Goal: Check status: Check status

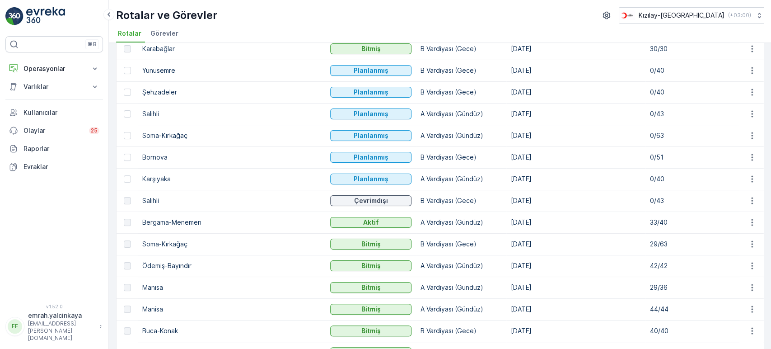
scroll to position [100, 0]
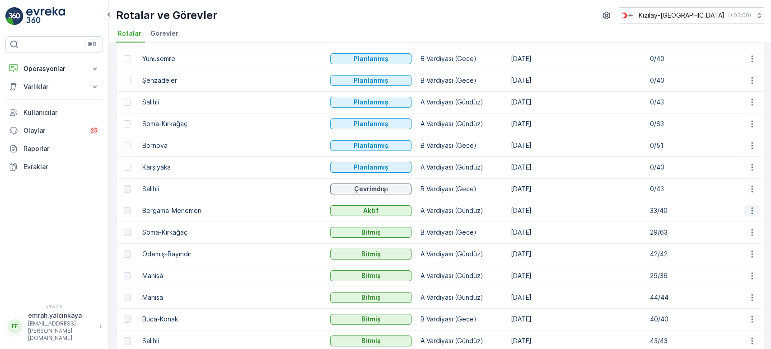
click at [749, 213] on icon "button" at bounding box center [752, 210] width 9 height 9
click at [745, 238] on span "Rota Takibini Görüntüle" at bounding box center [730, 236] width 71 height 9
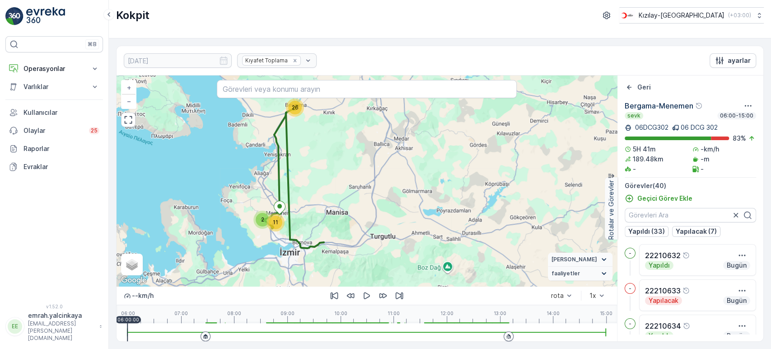
click at [485, 333] on div at bounding box center [366, 332] width 479 height 18
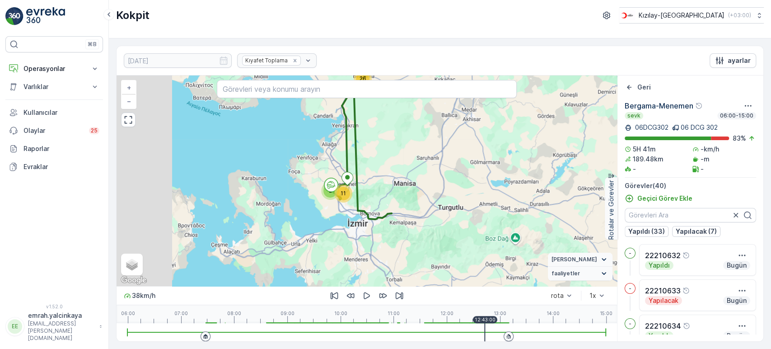
drag, startPoint x: 331, startPoint y: 189, endPoint x: 399, endPoint y: 160, distance: 74.1
click at [399, 160] on div "2 26 11 + − Uydu Yol haritası Arazi Karışık Leaflet Klavye kısayolları Harita V…" at bounding box center [367, 180] width 500 height 210
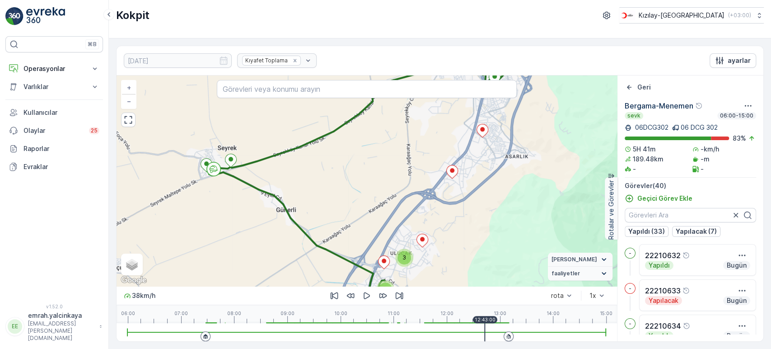
drag, startPoint x: 399, startPoint y: 197, endPoint x: 360, endPoint y: 204, distance: 39.5
click at [360, 204] on div "3 3 4 2 3 10 2 3 + − Uydu Yol haritası Arazi Karışık Leaflet Klavye kısayolları…" at bounding box center [367, 180] width 500 height 210
click at [368, 296] on icon "button" at bounding box center [366, 295] width 9 height 9
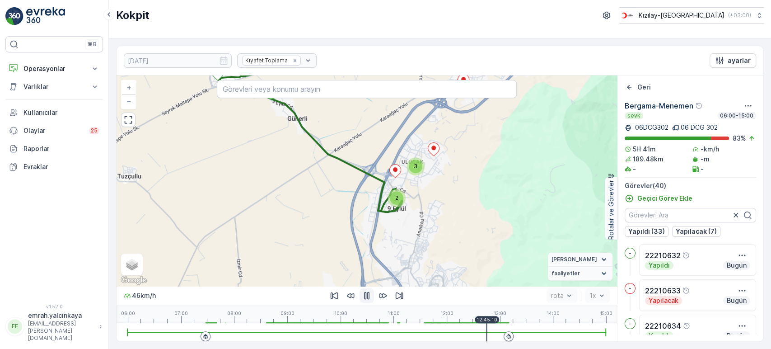
drag, startPoint x: 545, startPoint y: 220, endPoint x: 556, endPoint y: 129, distance: 91.9
click at [556, 129] on div "3 3 4 2 3 10 2 3 + − Uydu Yol haritası Arazi Karışık Leaflet Klavye kısayolları…" at bounding box center [367, 180] width 500 height 210
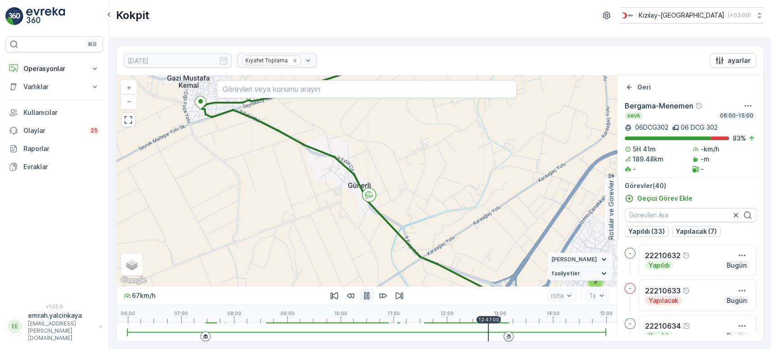
drag, startPoint x: 537, startPoint y: 209, endPoint x: 500, endPoint y: 180, distance: 46.4
click at [485, 167] on div "3 2 2 2 2 3 2 3 3 3 + − Uydu Yol haritası Arazi Karışık Leaflet Klavye kısayoll…" at bounding box center [367, 180] width 500 height 210
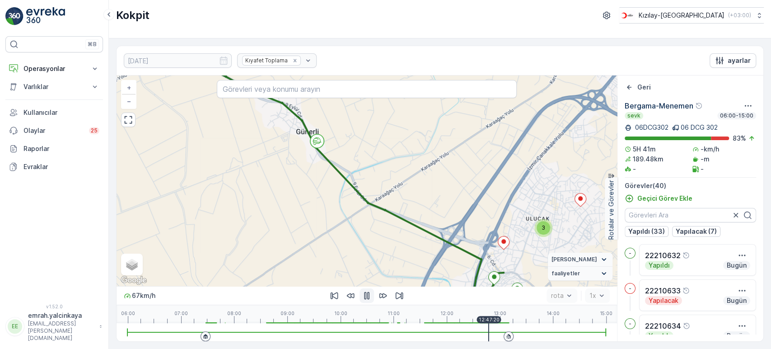
drag, startPoint x: 541, startPoint y: 193, endPoint x: 498, endPoint y: 151, distance: 60.4
click at [498, 151] on div "3 2 2 2 2 3 2 3 3 3 + − Uydu Yol haritası Arazi Karışık Leaflet Klavye kısayoll…" at bounding box center [367, 180] width 500 height 210
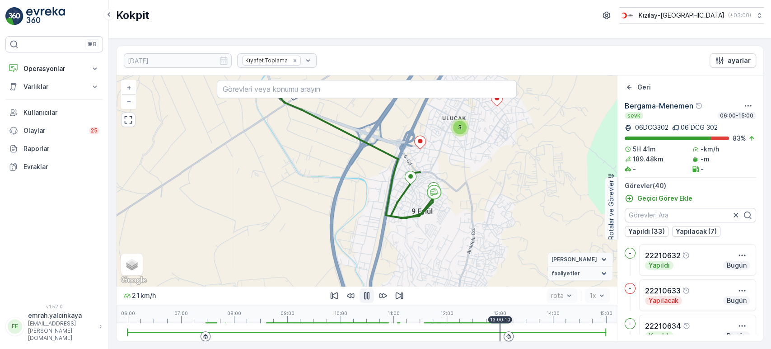
drag, startPoint x: 421, startPoint y: 196, endPoint x: 440, endPoint y: 230, distance: 38.6
click at [440, 230] on div "3 2 2 2 2 3 2 3 3 3 + − Uydu Yol haritası Arazi Karışık Leaflet Klavye kısayoll…" at bounding box center [367, 180] width 500 height 210
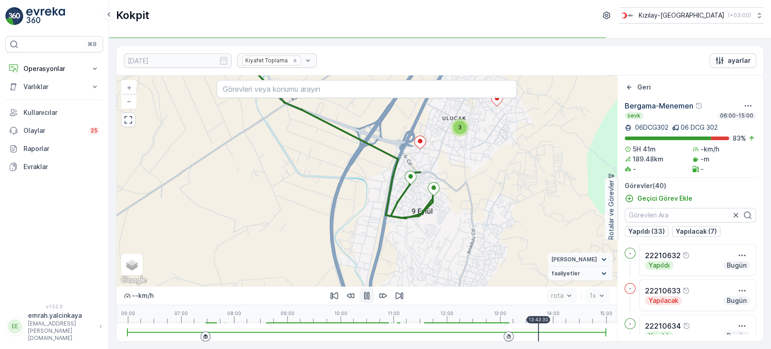
click at [508, 337] on icon at bounding box center [507, 336] width 2 height 3
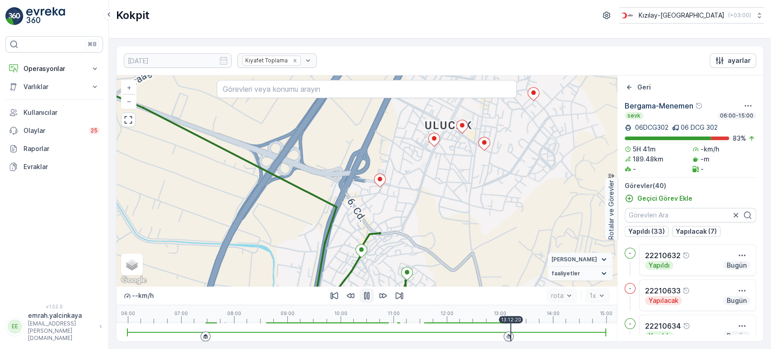
drag, startPoint x: 477, startPoint y: 165, endPoint x: 486, endPoint y: 199, distance: 35.2
click at [486, 199] on div "2 2 2 + − Uydu Yol haritası Arazi Karışık Leaflet Klavye kısayolları Harita Ver…" at bounding box center [367, 180] width 500 height 210
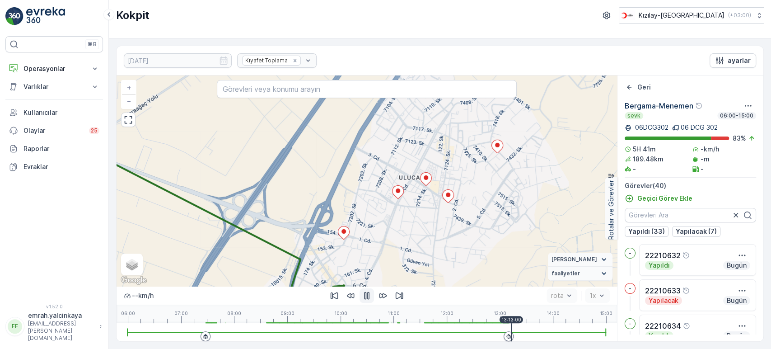
drag, startPoint x: 542, startPoint y: 178, endPoint x: 501, endPoint y: 229, distance: 64.9
click at [505, 231] on div "2 2 2 + − Uydu Yol haritası Arazi Karışık Leaflet Klavye kısayolları Harita Ver…" at bounding box center [367, 180] width 500 height 210
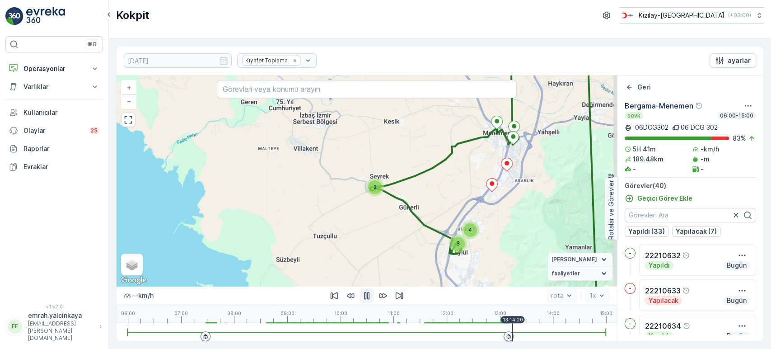
drag, startPoint x: 574, startPoint y: 177, endPoint x: 329, endPoint y: 11, distance: 295.8
click at [548, 188] on div "6 4 16 2 3 4 + − Uydu Yol haritası Arazi Karışık Leaflet Klavye kısayolları Har…" at bounding box center [367, 180] width 500 height 210
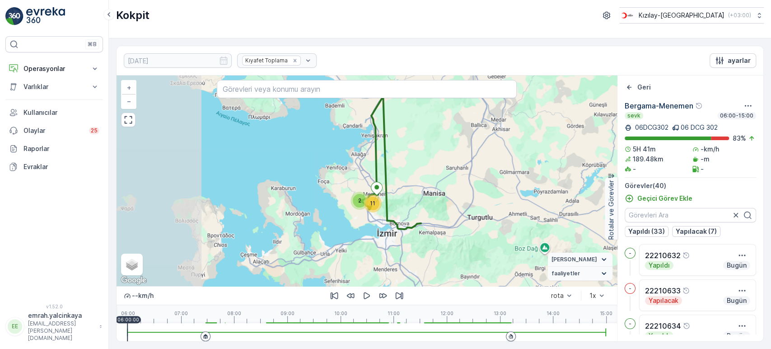
drag, startPoint x: 310, startPoint y: 200, endPoint x: 407, endPoint y: 181, distance: 98.1
click at [407, 181] on div "2 26 11 + − Uydu Yol haritası Arazi Karışık Leaflet Klavye kısayolları Harita V…" at bounding box center [367, 180] width 500 height 210
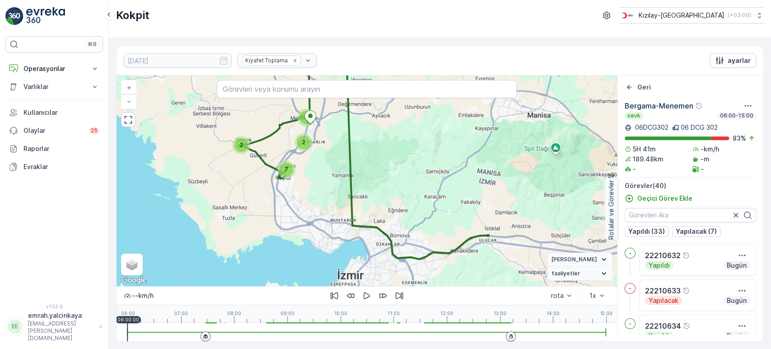
drag, startPoint x: 428, startPoint y: 260, endPoint x: 511, endPoint y: 252, distance: 83.5
click at [511, 252] on div "6 20 2 7 2 2 + − Uydu Yol haritası Arazi Karışık Leaflet Klavye kısayolları Har…" at bounding box center [367, 180] width 500 height 210
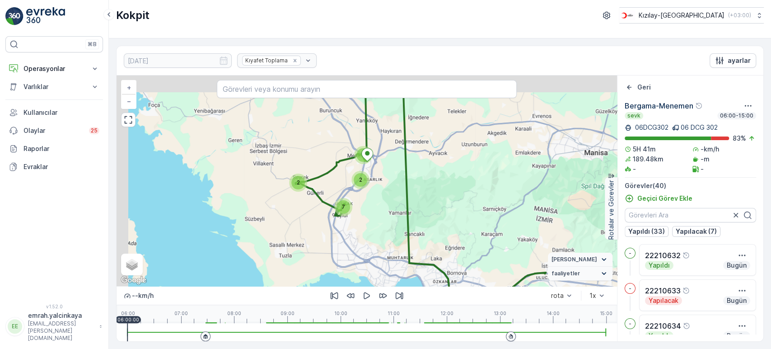
drag, startPoint x: 361, startPoint y: 201, endPoint x: 432, endPoint y: 235, distance: 78.8
click at [441, 251] on div "6 20 2 7 2 2 + − Uydu Yol haritası Arazi Karışık Leaflet Klavye kısayolları Har…" at bounding box center [367, 180] width 500 height 210
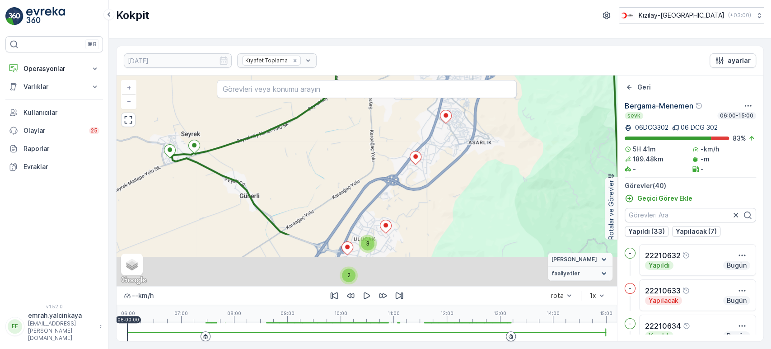
drag, startPoint x: 417, startPoint y: 192, endPoint x: 472, endPoint y: 121, distance: 90.4
click at [472, 121] on div "3 3 4 2 3 10 2 3 + − Uydu Yol haritası Arazi Karışık Leaflet Klavye kısayolları…" at bounding box center [367, 180] width 500 height 210
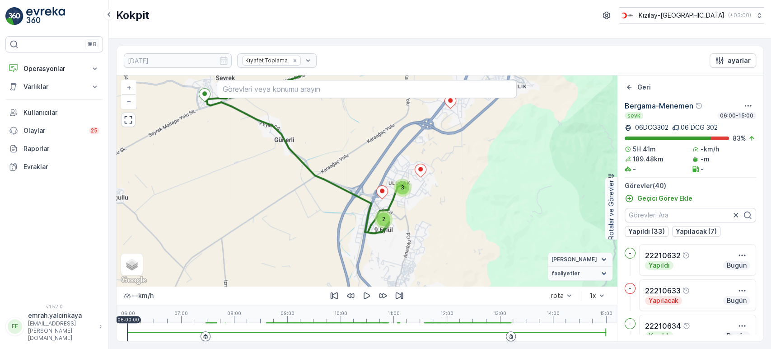
drag, startPoint x: 439, startPoint y: 223, endPoint x: 474, endPoint y: 167, distance: 65.9
click at [474, 167] on div "3 3 4 2 3 10 2 3 + − Uydu Yol haritası Arazi Karışık Leaflet Klavye kısayolları…" at bounding box center [367, 180] width 500 height 210
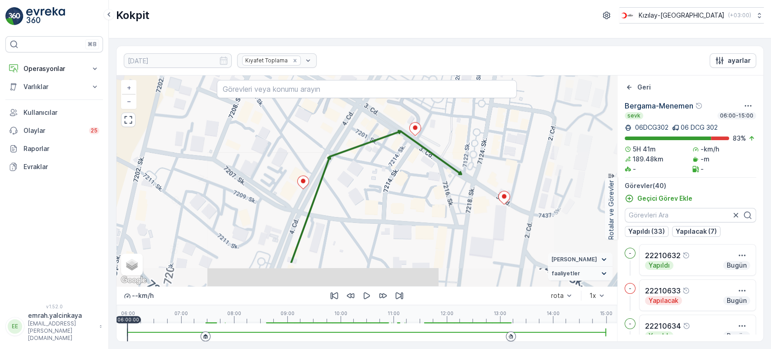
drag, startPoint x: 445, startPoint y: 256, endPoint x: 459, endPoint y: 211, distance: 46.7
click at [459, 211] on div "+ − Uydu Yol haritası Arazi Karışık Leaflet Klavye kısayolları Harita Verileri …" at bounding box center [367, 180] width 500 height 210
